Goal: Transaction & Acquisition: Purchase product/service

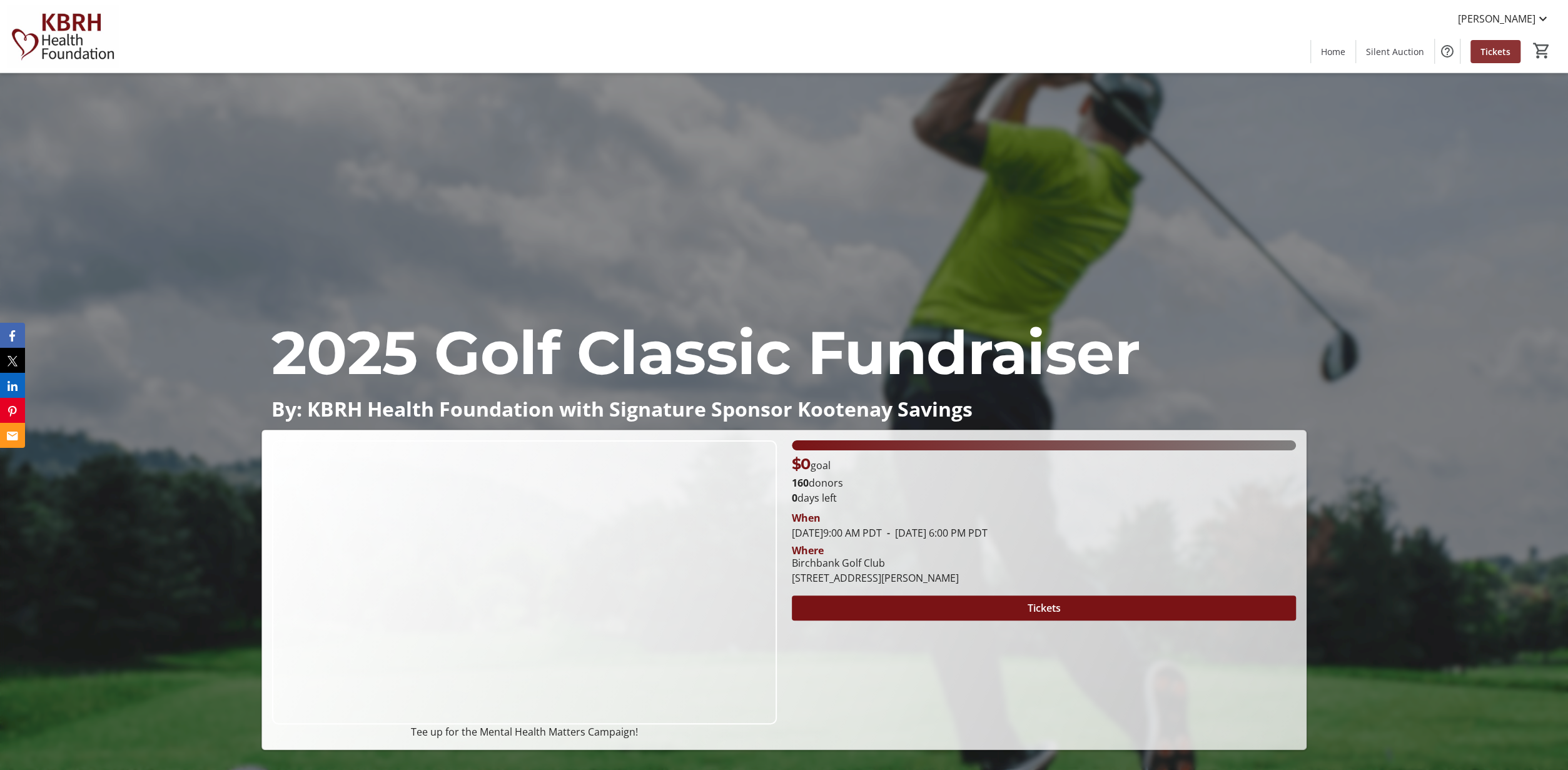
click at [1491, 51] on span "Tickets" at bounding box center [1495, 51] width 30 height 13
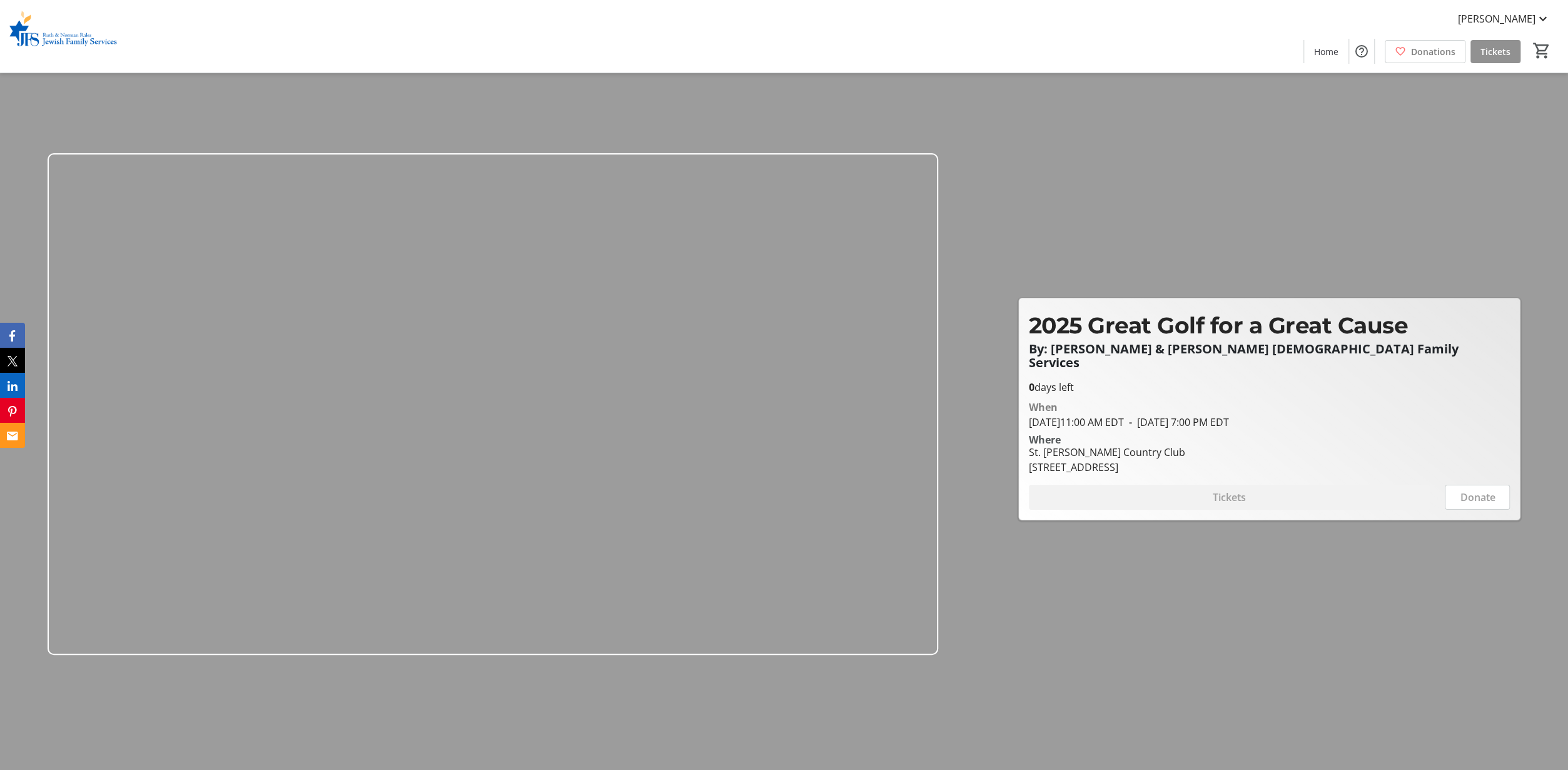
click at [1491, 47] on span "Tickets" at bounding box center [1495, 51] width 30 height 13
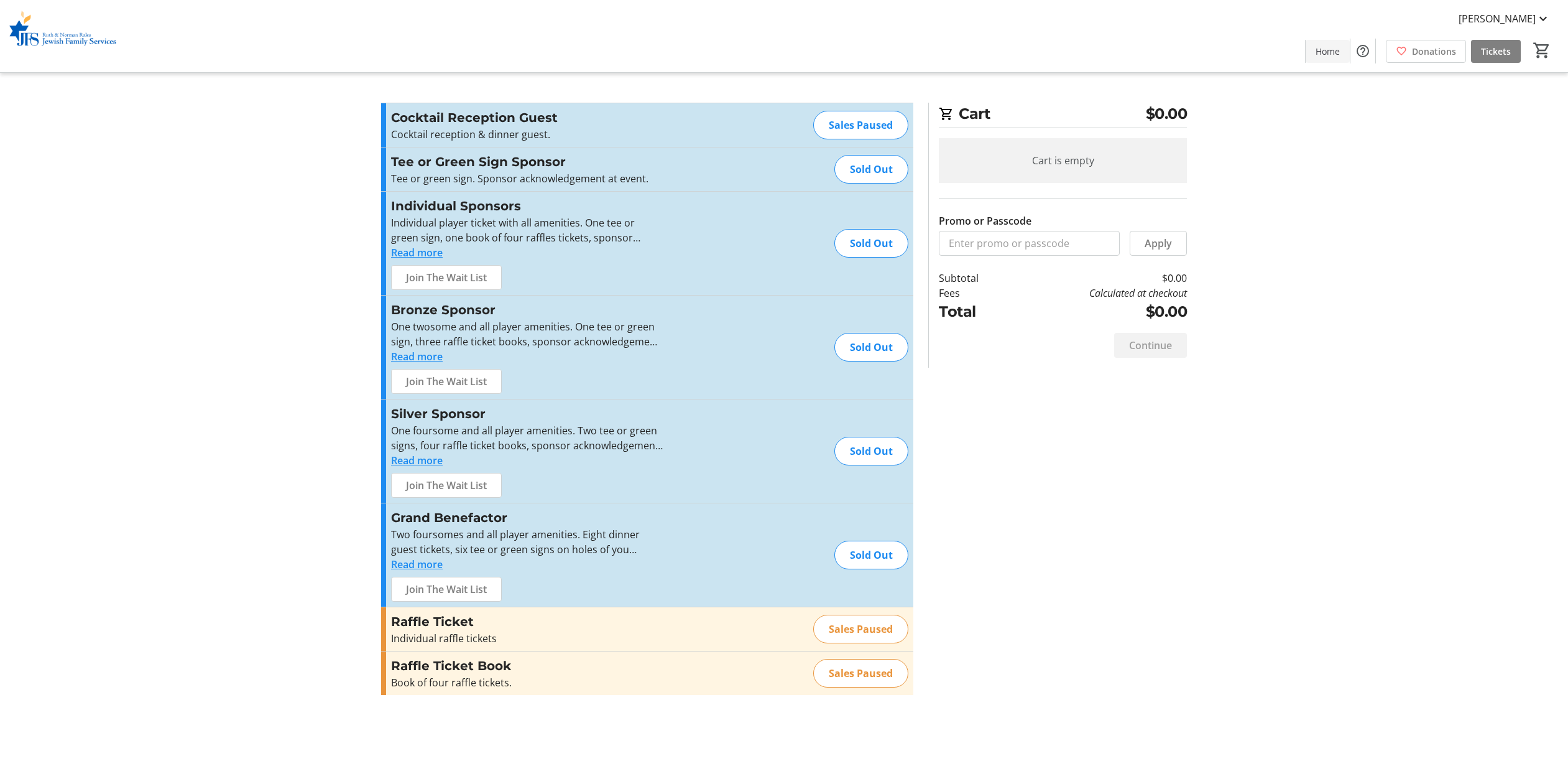
click at [1316, 46] on span at bounding box center [1327, 51] width 44 height 30
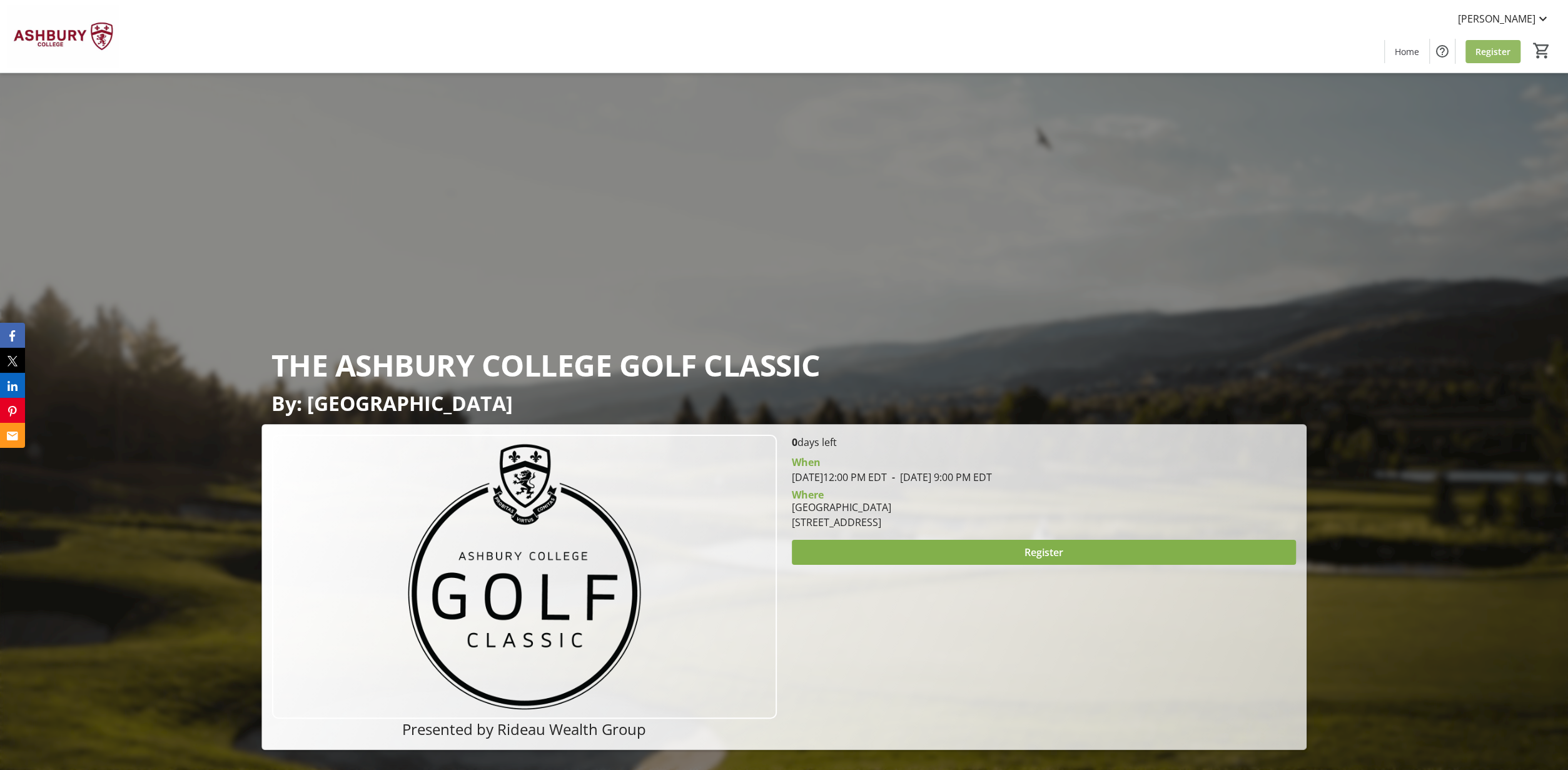
click at [1487, 43] on span at bounding box center [1493, 51] width 55 height 30
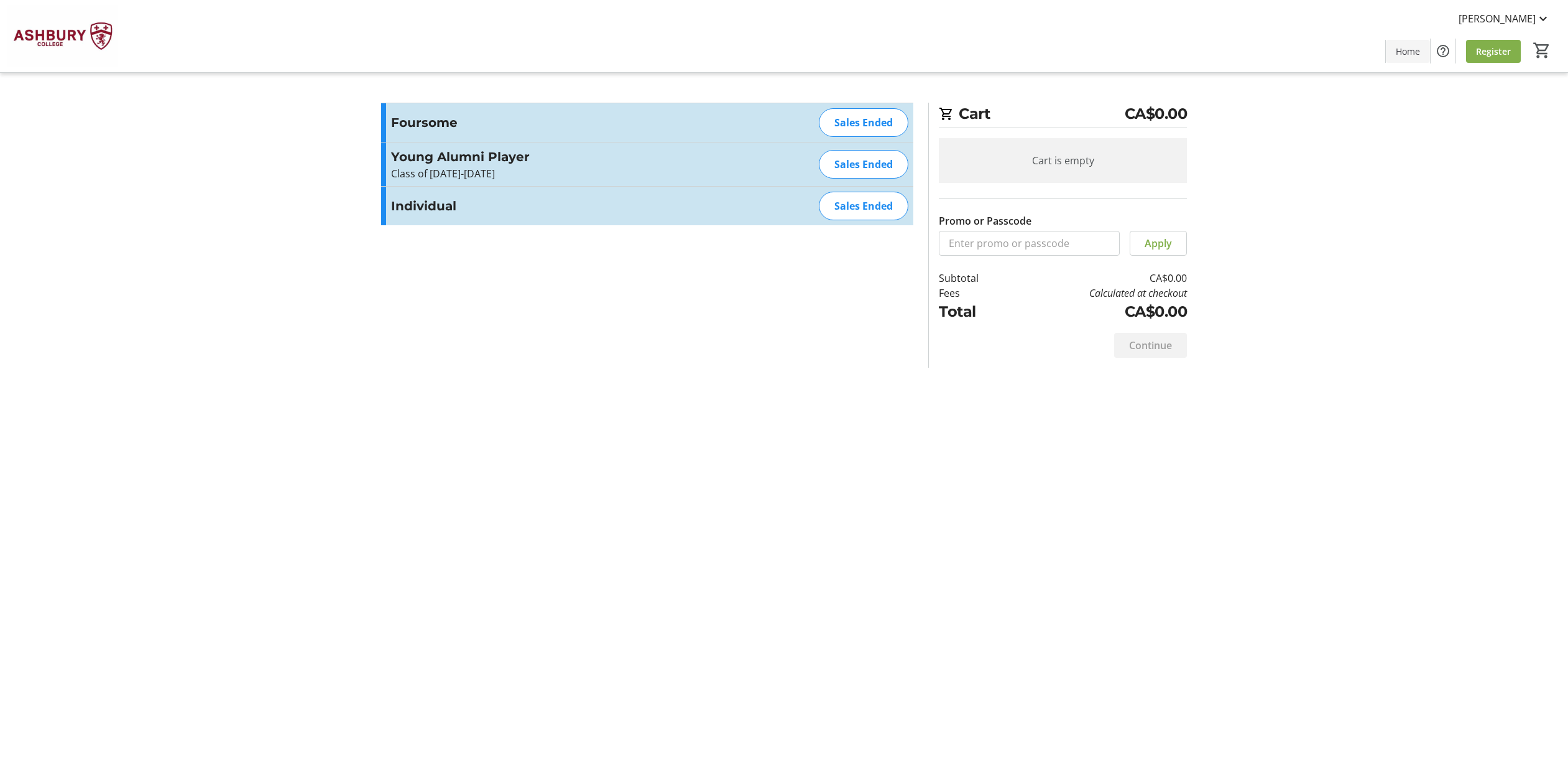
click at [1418, 52] on span "Home" at bounding box center [1408, 51] width 25 height 13
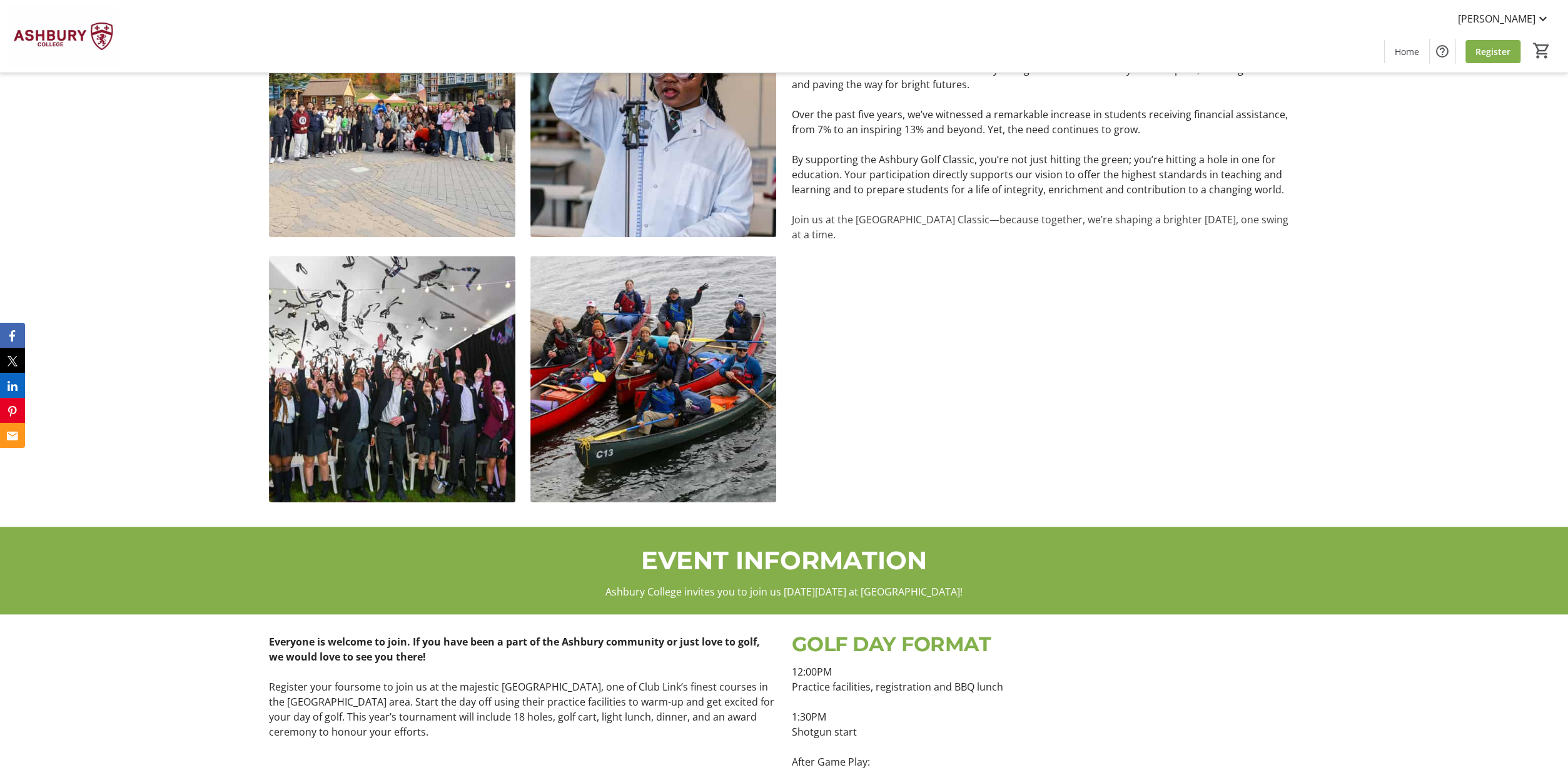
scroll to position [1037, 0]
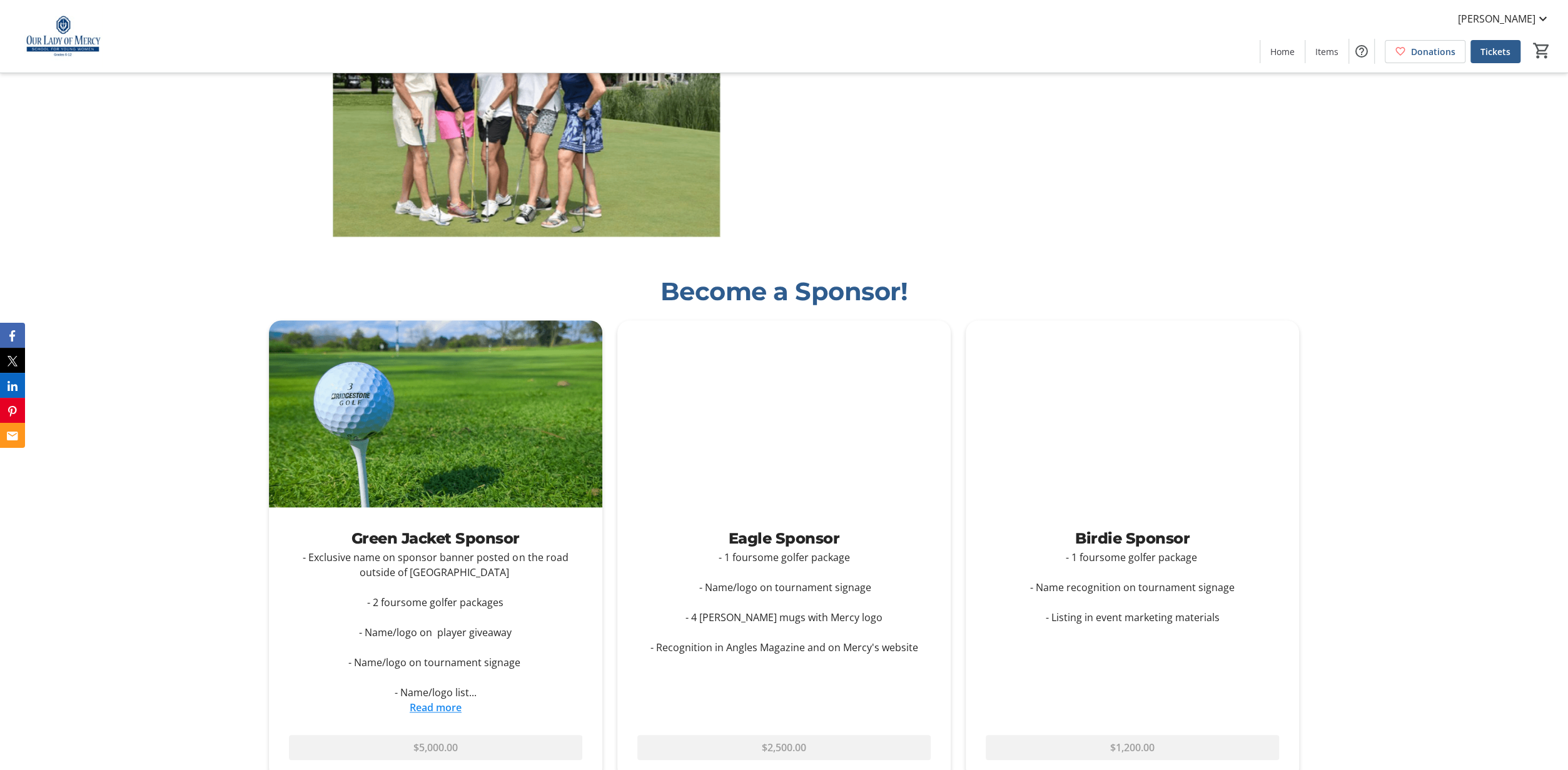
scroll to position [751, 0]
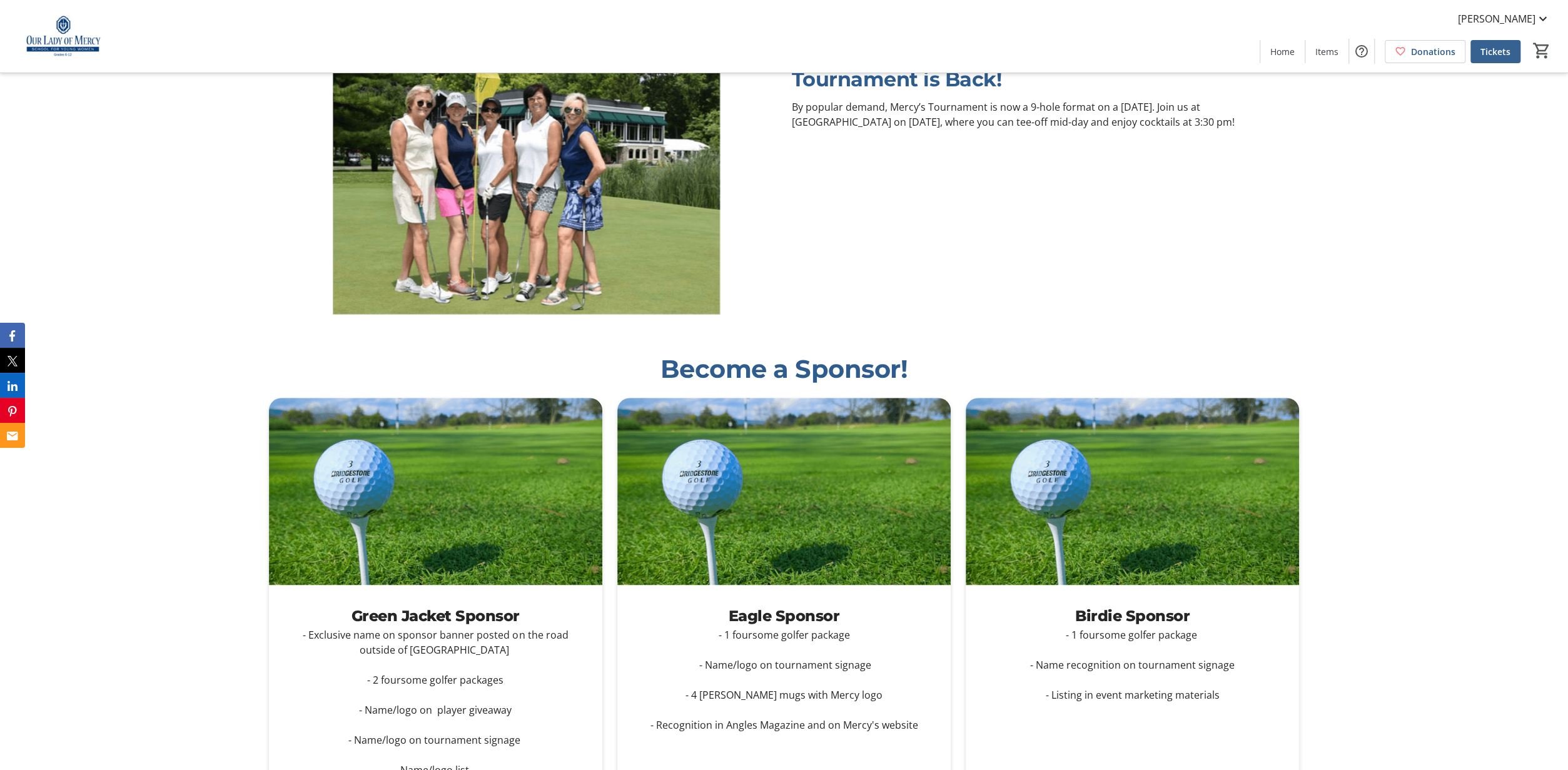
click at [1491, 50] on span "Tickets" at bounding box center [1495, 51] width 30 height 13
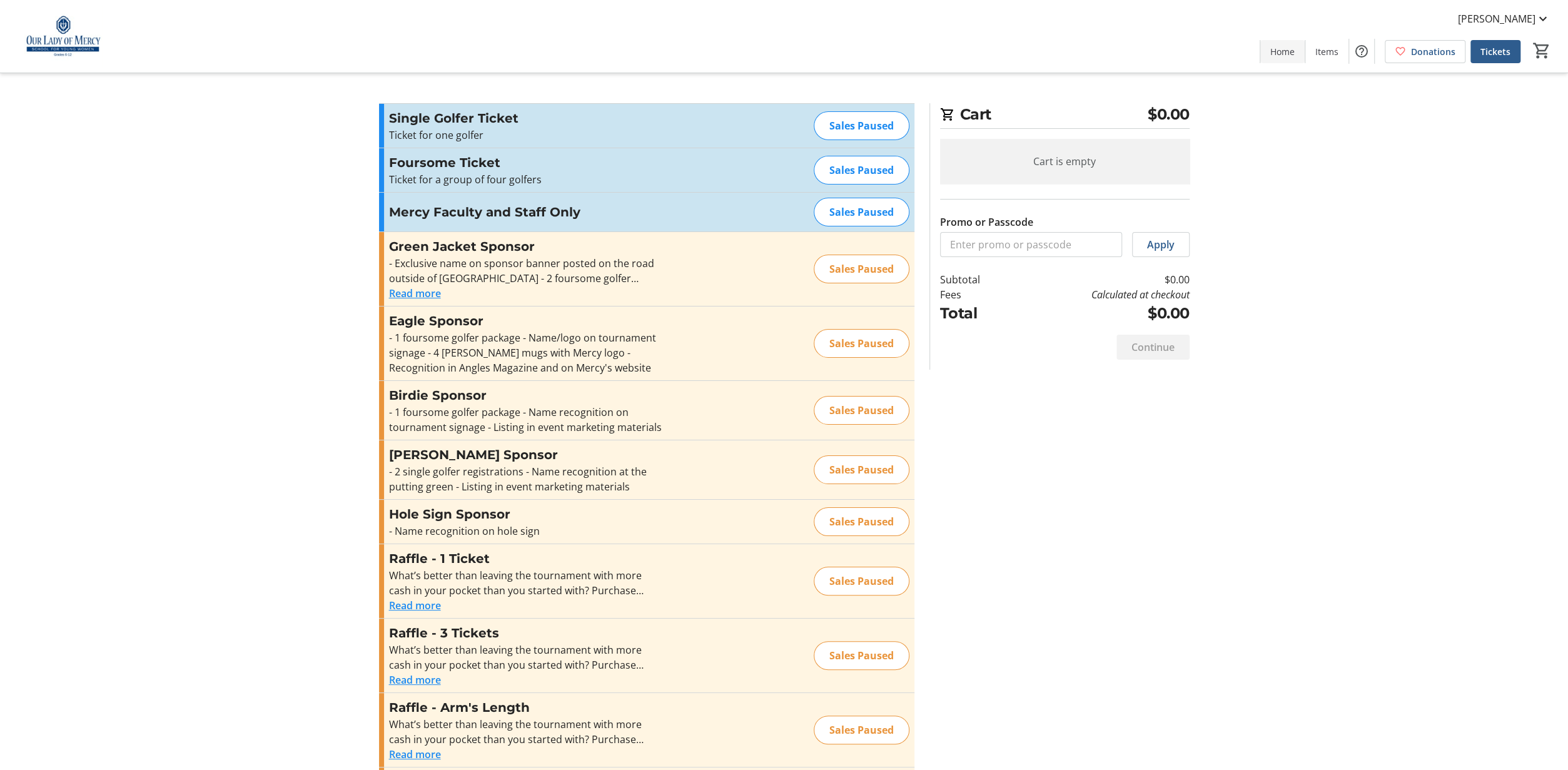
click at [1293, 58] on span at bounding box center [1282, 51] width 44 height 30
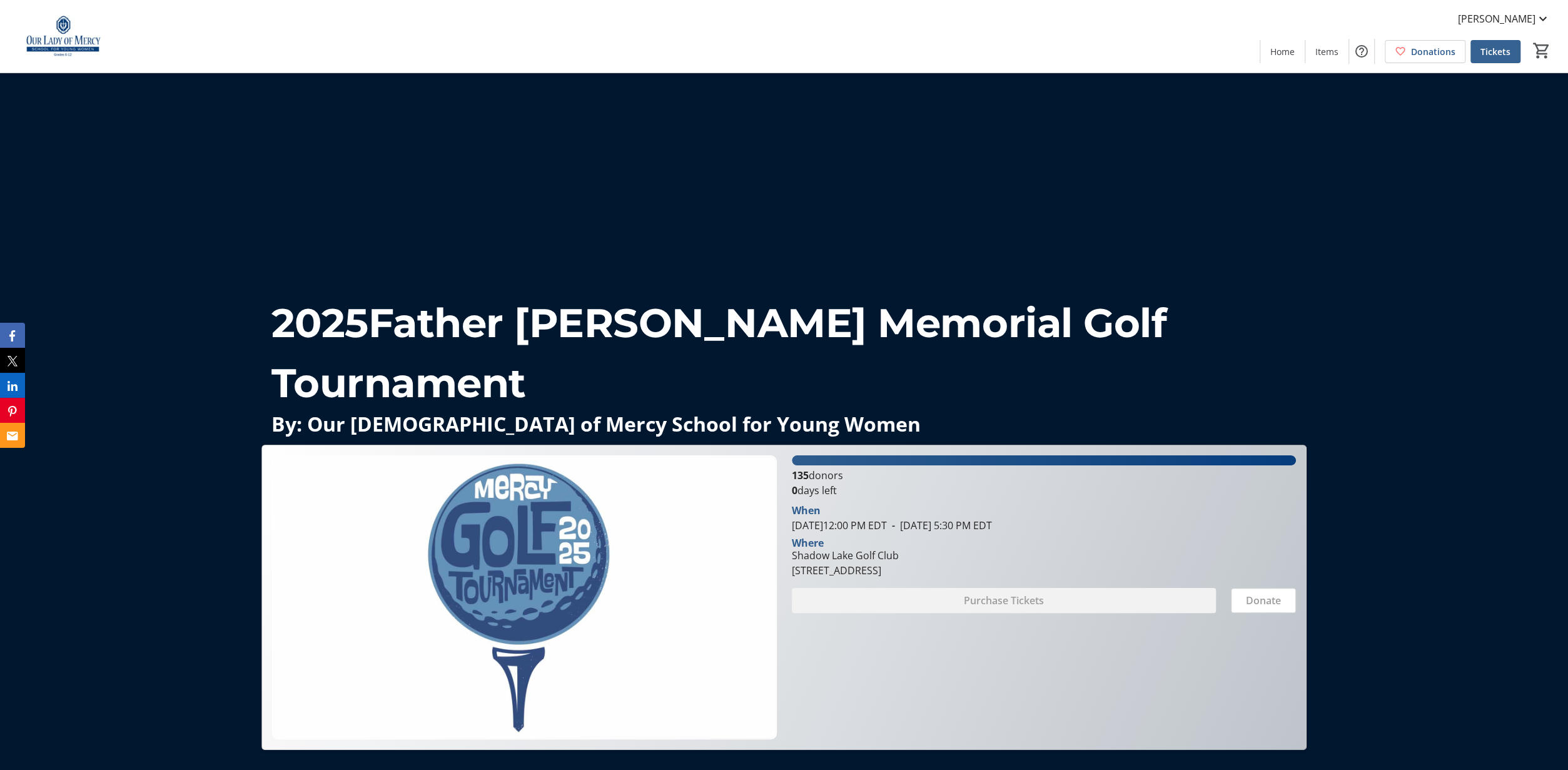
click at [1493, 47] on span "Tickets" at bounding box center [1495, 51] width 30 height 13
